Goal: Information Seeking & Learning: Check status

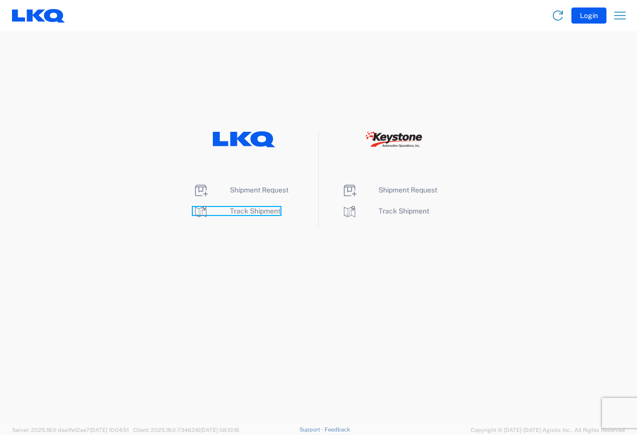
click at [237, 212] on span "Track Shipment" at bounding box center [255, 211] width 51 height 8
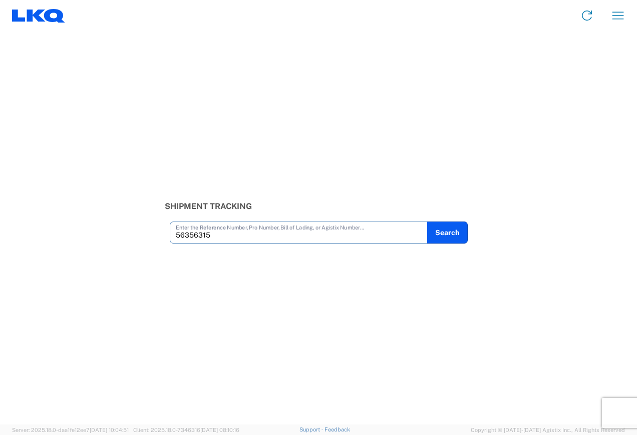
type input "56356315"
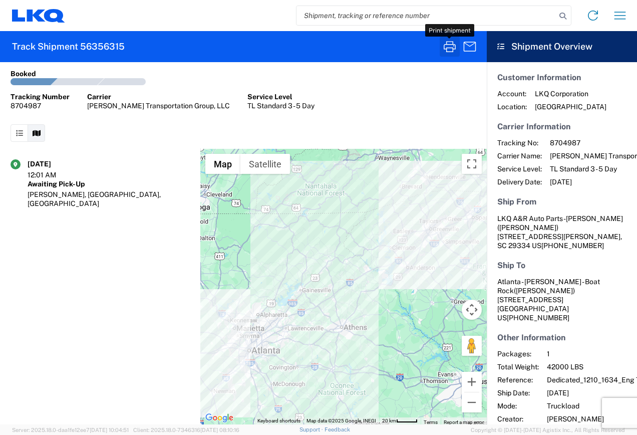
click at [449, 47] on icon "button" at bounding box center [450, 47] width 16 height 16
